Goal: Find specific page/section: Find specific page/section

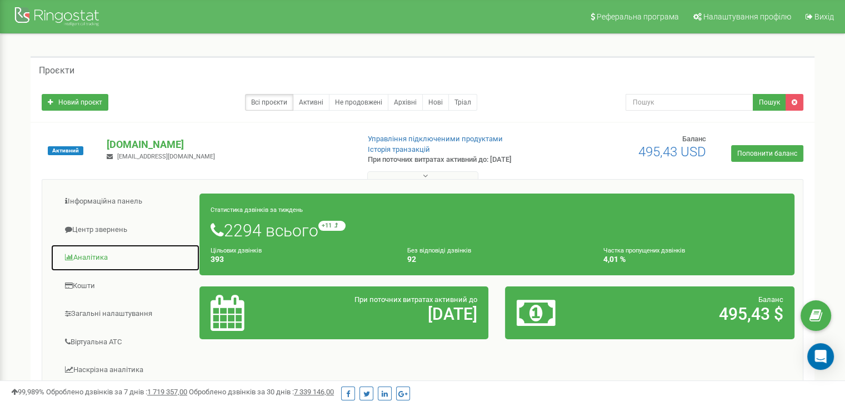
click at [76, 255] on link "Аналiтика" at bounding box center [126, 257] width 150 height 27
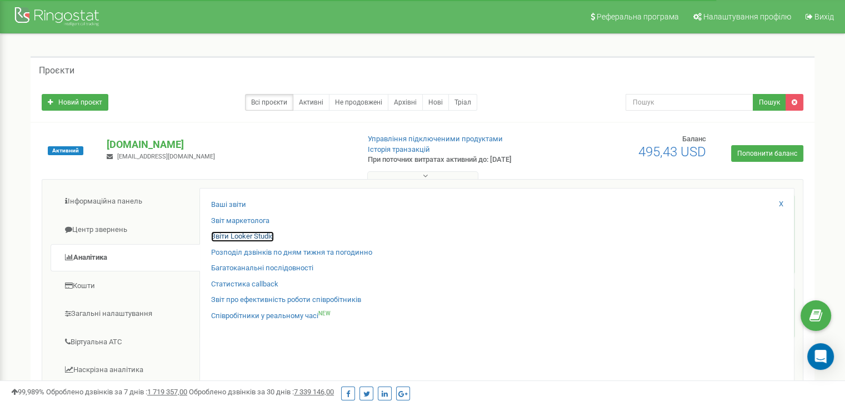
click at [246, 234] on link "Звіти Looker Studio" at bounding box center [242, 236] width 63 height 11
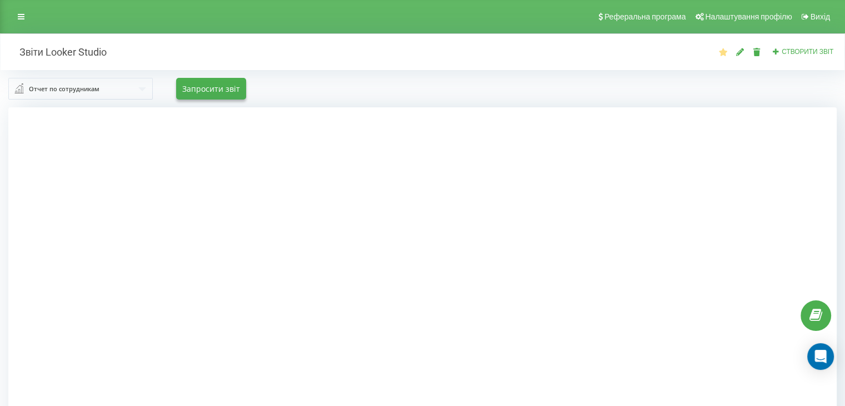
click at [120, 87] on input "text" at bounding box center [80, 88] width 143 height 20
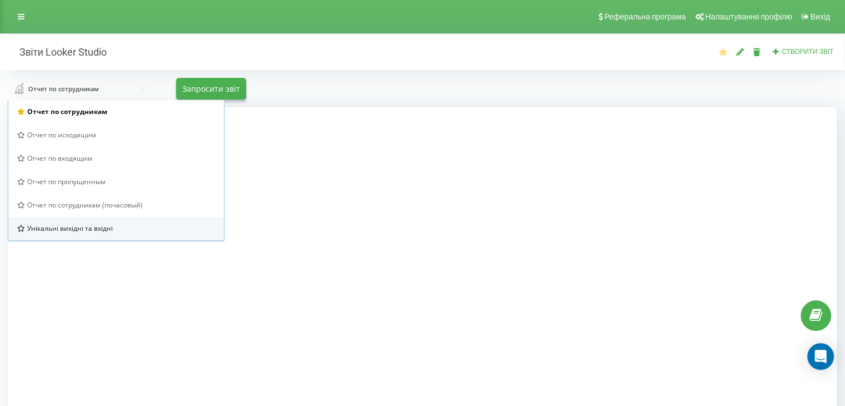
click at [103, 227] on span "Унікальні вихідні та вхідні" at bounding box center [70, 227] width 86 height 9
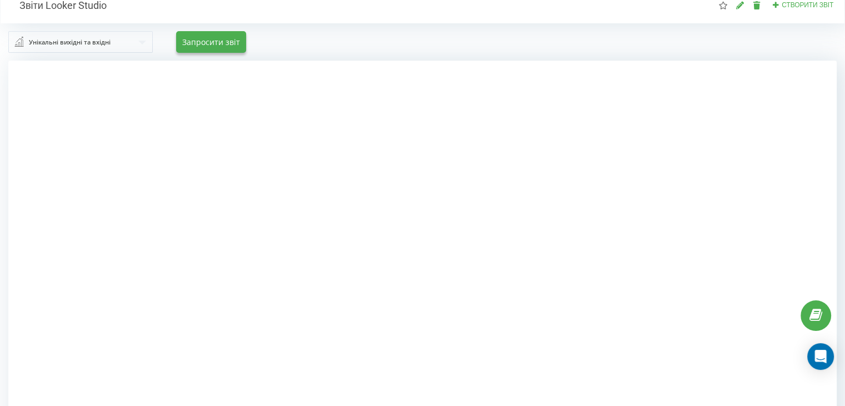
scroll to position [56, 0]
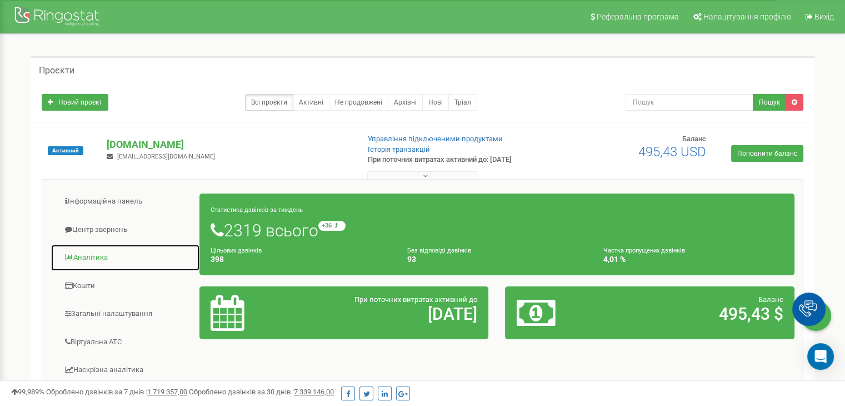
click at [100, 254] on link "Аналiтика" at bounding box center [126, 257] width 150 height 27
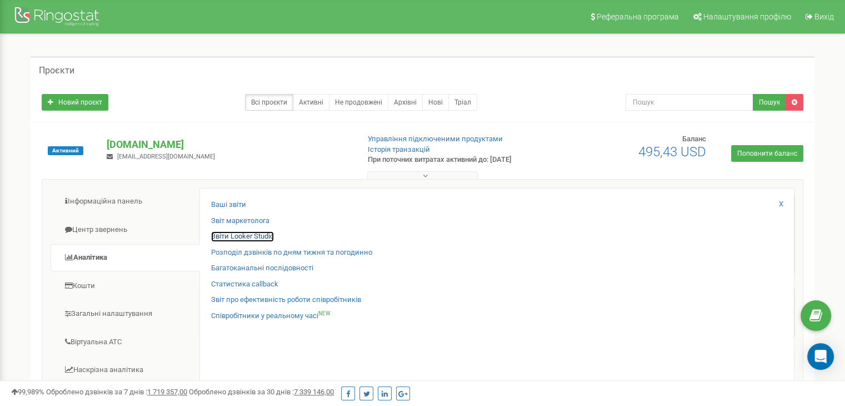
click at [256, 236] on link "Звіти Looker Studio" at bounding box center [242, 236] width 63 height 11
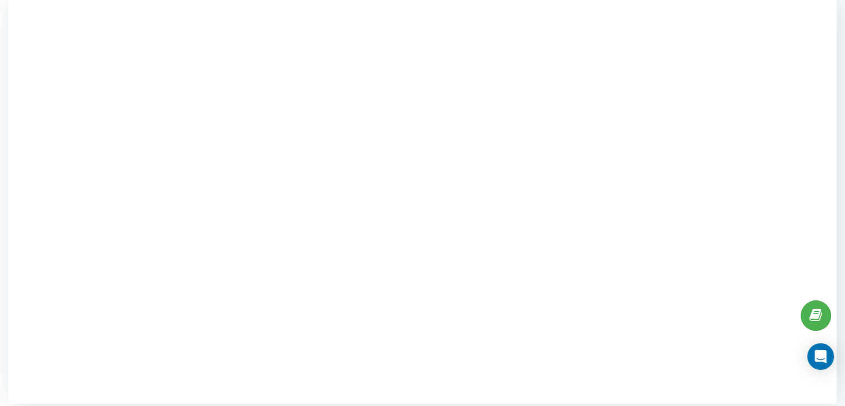
scroll to position [111, 0]
